Goal: Navigation & Orientation: Understand site structure

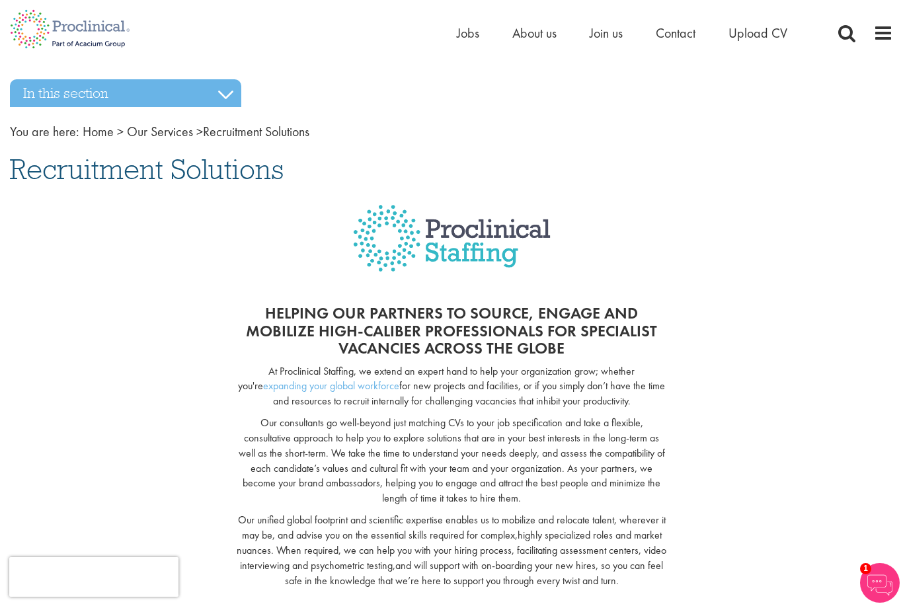
click at [885, 30] on span at bounding box center [884, 33] width 20 height 20
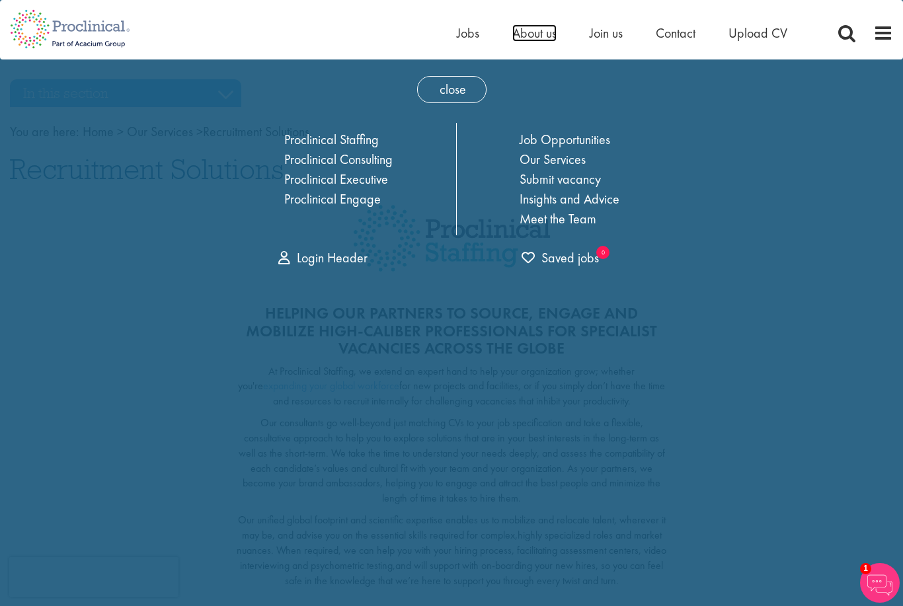
click at [544, 36] on span "About us" at bounding box center [535, 32] width 44 height 17
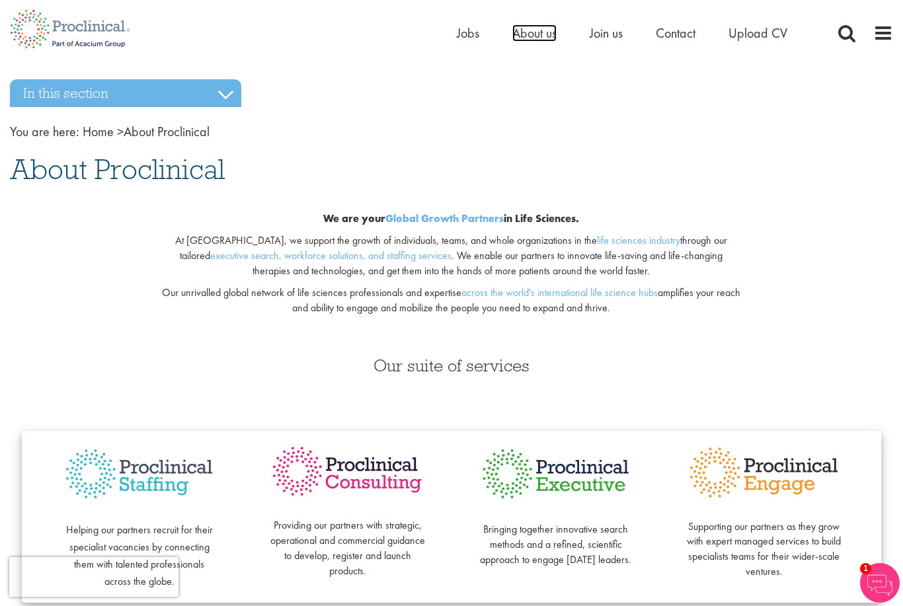
click at [538, 34] on span "About us" at bounding box center [535, 32] width 44 height 17
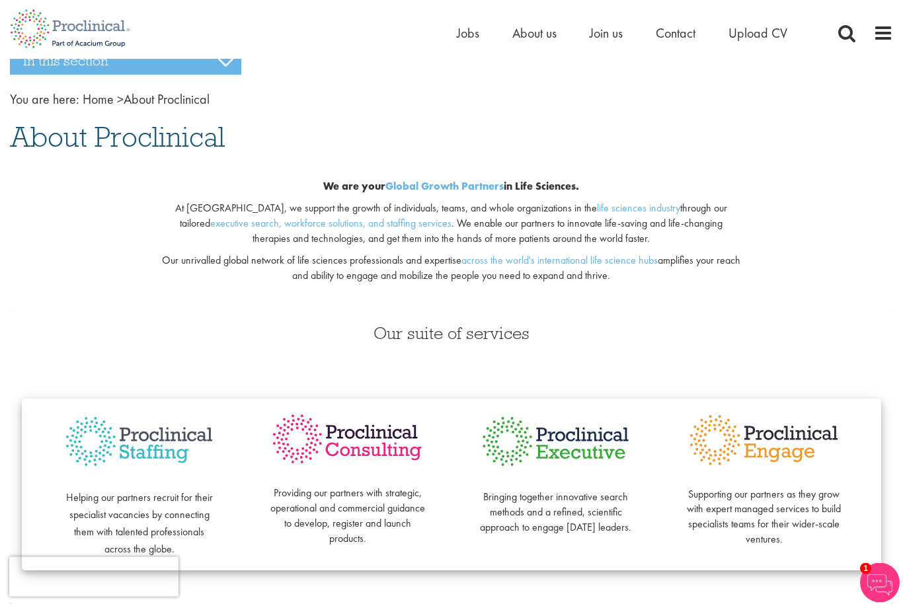
scroll to position [32, 0]
click at [861, 7] on div "Home Jobs About us Join us Contact Upload CV" at bounding box center [446, 25] width 893 height 50
click at [698, 311] on div "Our suite of services Helping our partners recruit for their specialist vacanci…" at bounding box center [451, 457] width 903 height 292
